Goal: Transaction & Acquisition: Purchase product/service

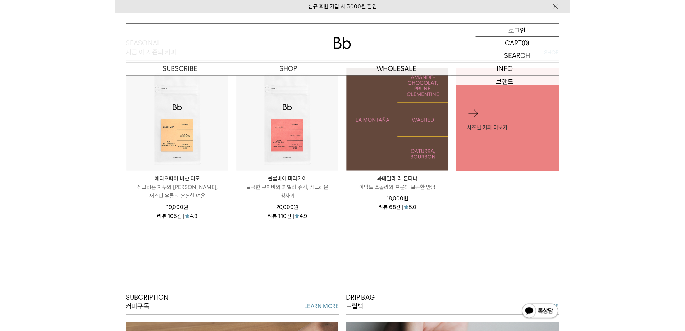
scroll to position [288, 0]
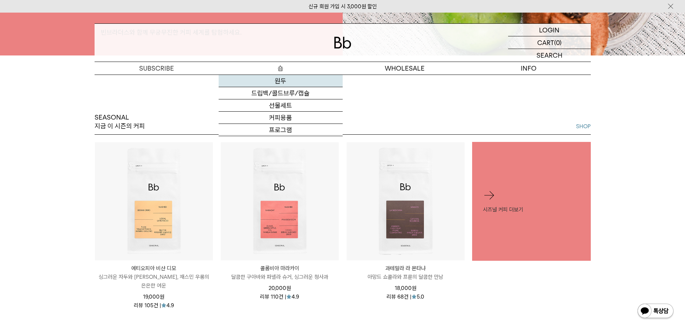
click at [295, 85] on link "원두" at bounding box center [281, 81] width 124 height 12
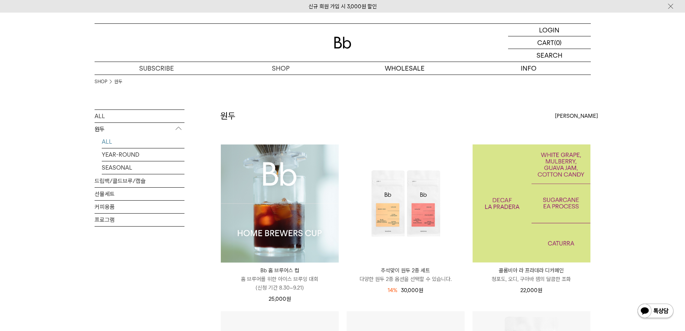
click at [509, 177] on img at bounding box center [532, 203] width 118 height 118
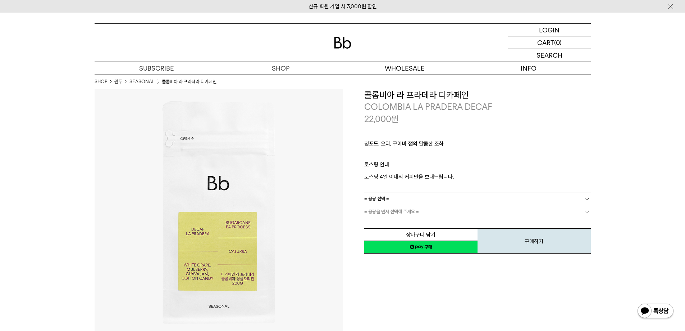
click at [442, 194] on link "= 용량 선택 =" at bounding box center [477, 198] width 227 height 13
click at [446, 165] on p "로스팅 안내" at bounding box center [477, 166] width 227 height 12
drag, startPoint x: 419, startPoint y: 131, endPoint x: 457, endPoint y: 155, distance: 45.2
click at [455, 155] on div "청포도, 오디, 구아바 잼의 달콤한 조화 ㅤ 로스팅 안내 로스팅 4일 이내의 커피만을 보내드립니다." at bounding box center [477, 158] width 227 height 67
click at [457, 155] on p "ㅤ" at bounding box center [477, 155] width 227 height 9
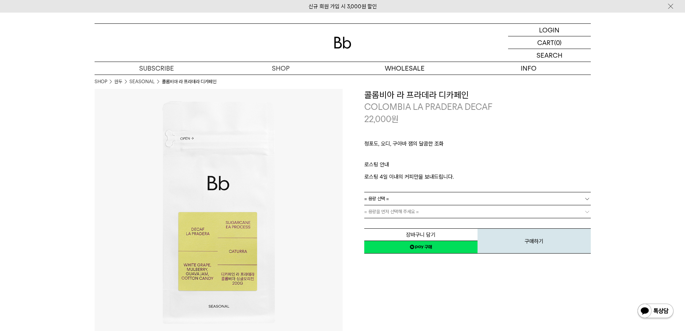
drag, startPoint x: 458, startPoint y: 174, endPoint x: 441, endPoint y: 167, distance: 17.7
click at [444, 169] on p "로스팅 안내" at bounding box center [477, 166] width 227 height 12
click at [441, 167] on p "로스팅 안내" at bounding box center [477, 166] width 227 height 12
drag, startPoint x: 390, startPoint y: 157, endPoint x: 436, endPoint y: 168, distance: 47.6
click at [434, 168] on div "청포도, 오디, 구아바 잼의 달콤한 조화 ㅤ 로스팅 안내 로스팅 4일 이내의 커피만을 보내드립니다." at bounding box center [477, 158] width 227 height 67
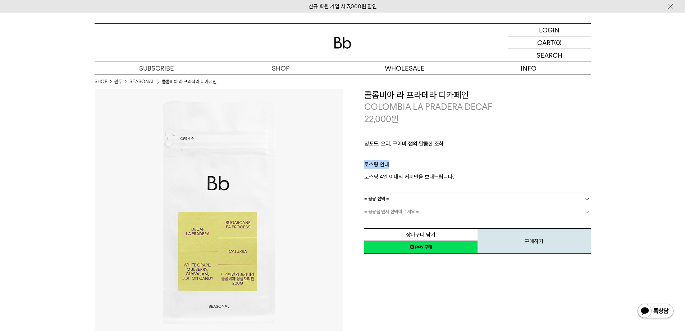
click at [436, 168] on p "로스팅 안내" at bounding box center [477, 166] width 227 height 12
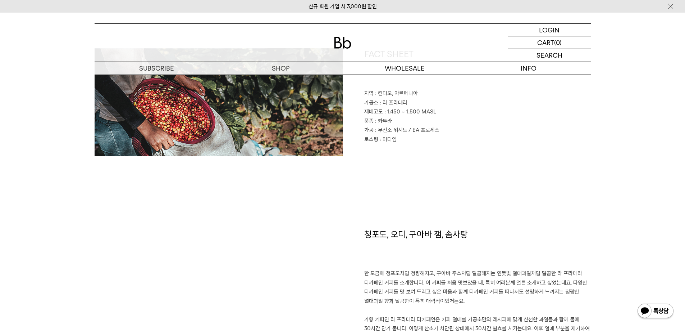
scroll to position [288, 0]
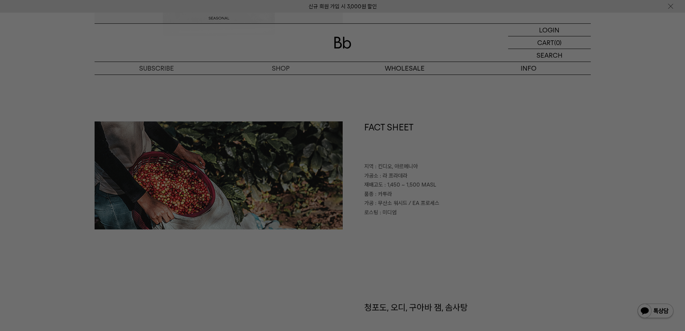
click at [503, 99] on div at bounding box center [342, 165] width 685 height 331
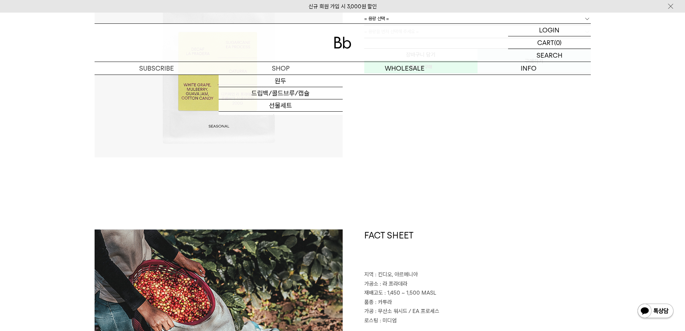
scroll to position [0, 0]
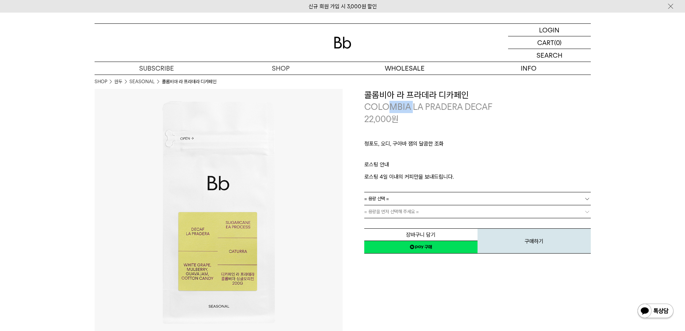
drag, startPoint x: 399, startPoint y: 104, endPoint x: 434, endPoint y: 110, distance: 35.8
click at [433, 110] on p "COLOMBIA LA PRADERA DECAF" at bounding box center [477, 107] width 227 height 12
click at [435, 111] on p "COLOMBIA LA PRADERA DECAF" at bounding box center [477, 107] width 227 height 12
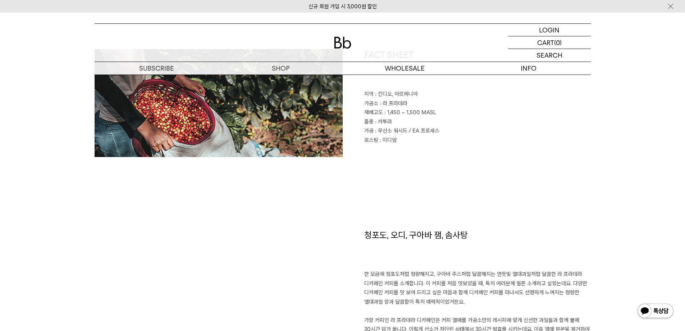
scroll to position [360, 0]
drag, startPoint x: 373, startPoint y: 106, endPoint x: 438, endPoint y: 133, distance: 71.1
click at [415, 124] on div "FACT SHEET 지역 : [GEOGRAPHIC_DATA], [GEOGRAPHIC_DATA] 가공소 : 라 프라데라 재배고도 : 1,450 …" at bounding box center [467, 103] width 248 height 108
click at [442, 135] on p "가공 : 무산소 워시드 / EA 프로세스" at bounding box center [477, 131] width 227 height 9
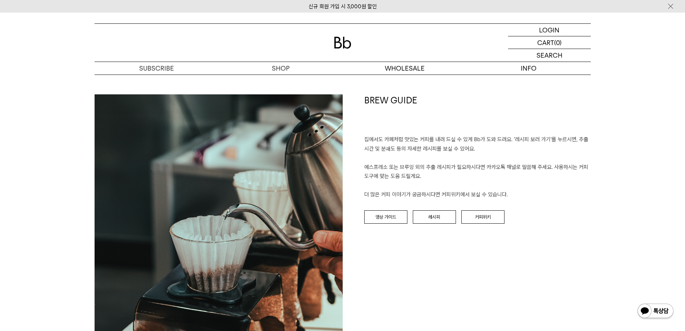
scroll to position [755, 0]
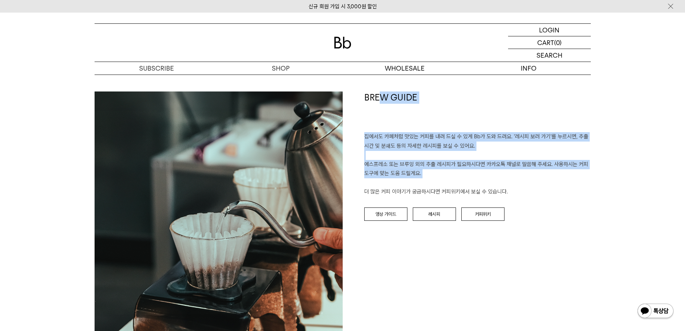
drag, startPoint x: 385, startPoint y: 133, endPoint x: 538, endPoint y: 187, distance: 162.9
click at [538, 187] on div "BREW GUIDE 집에서도 카페처럼 맛있는 커피를 내려 드실 ﻿수 있게 Bb가 도와 드려요. '레시피 보러 가기'를 누르시면, 추출 시간 및…" at bounding box center [467, 215] width 248 height 248
click at [538, 187] on p "집에서도 카페처럼 맛있는 커피를 내려 드실 ﻿수 있게 Bb가 도와 드려요. '레시피 보러 가기'를 누르시면, 추출 시간 및 분쇄도 등의 자세한…" at bounding box center [477, 164] width 227 height 64
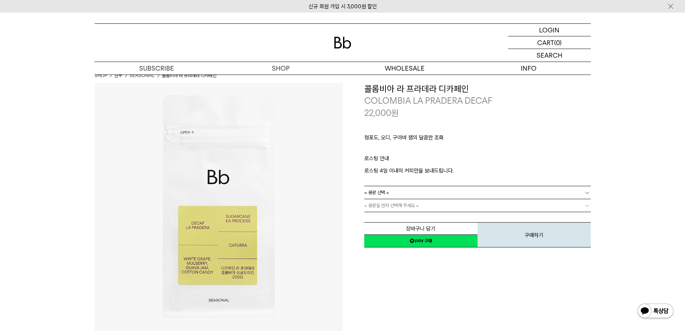
scroll to position [0, 0]
